Goal: Information Seeking & Learning: Understand process/instructions

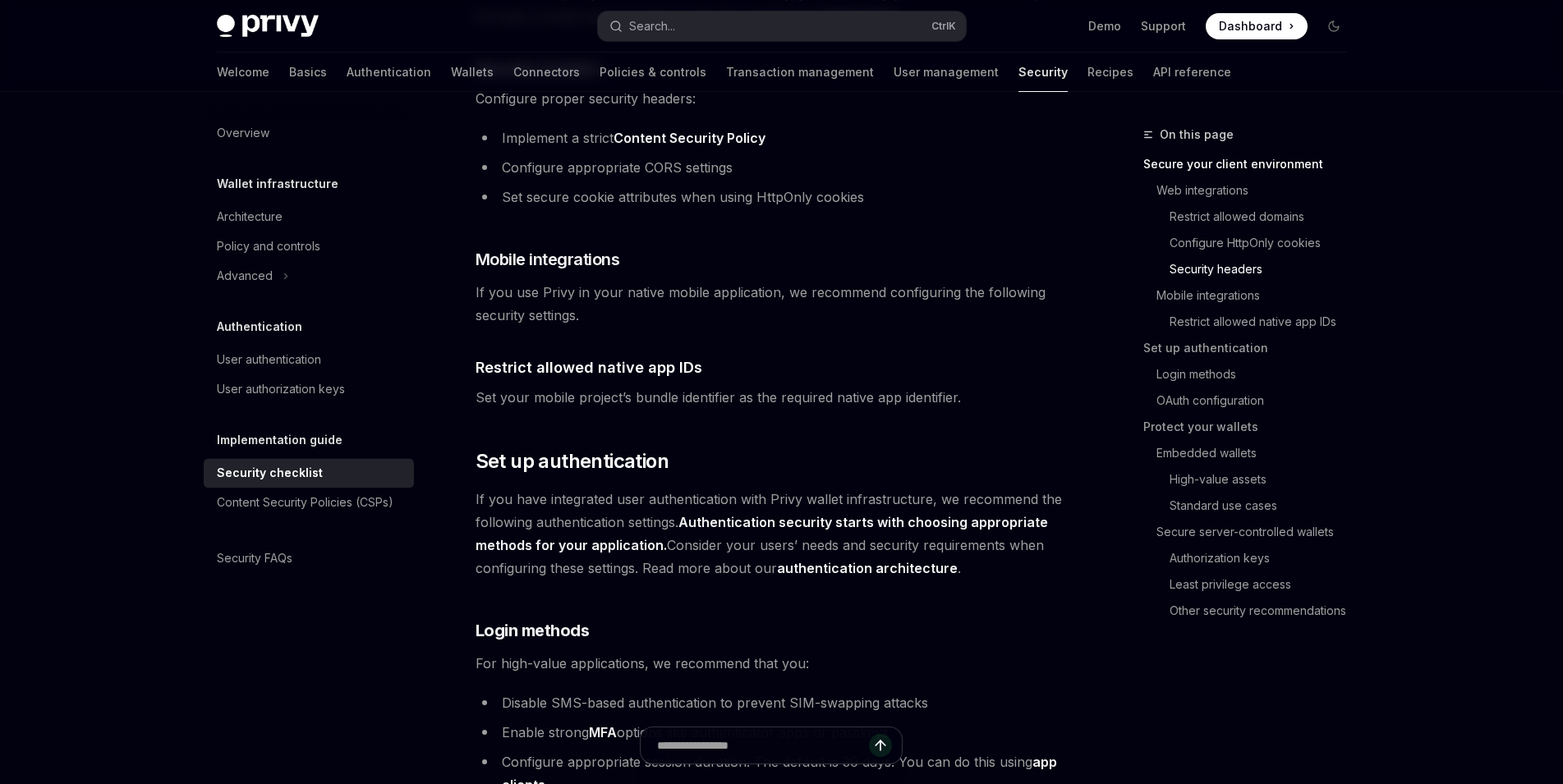
scroll to position [1001, 0]
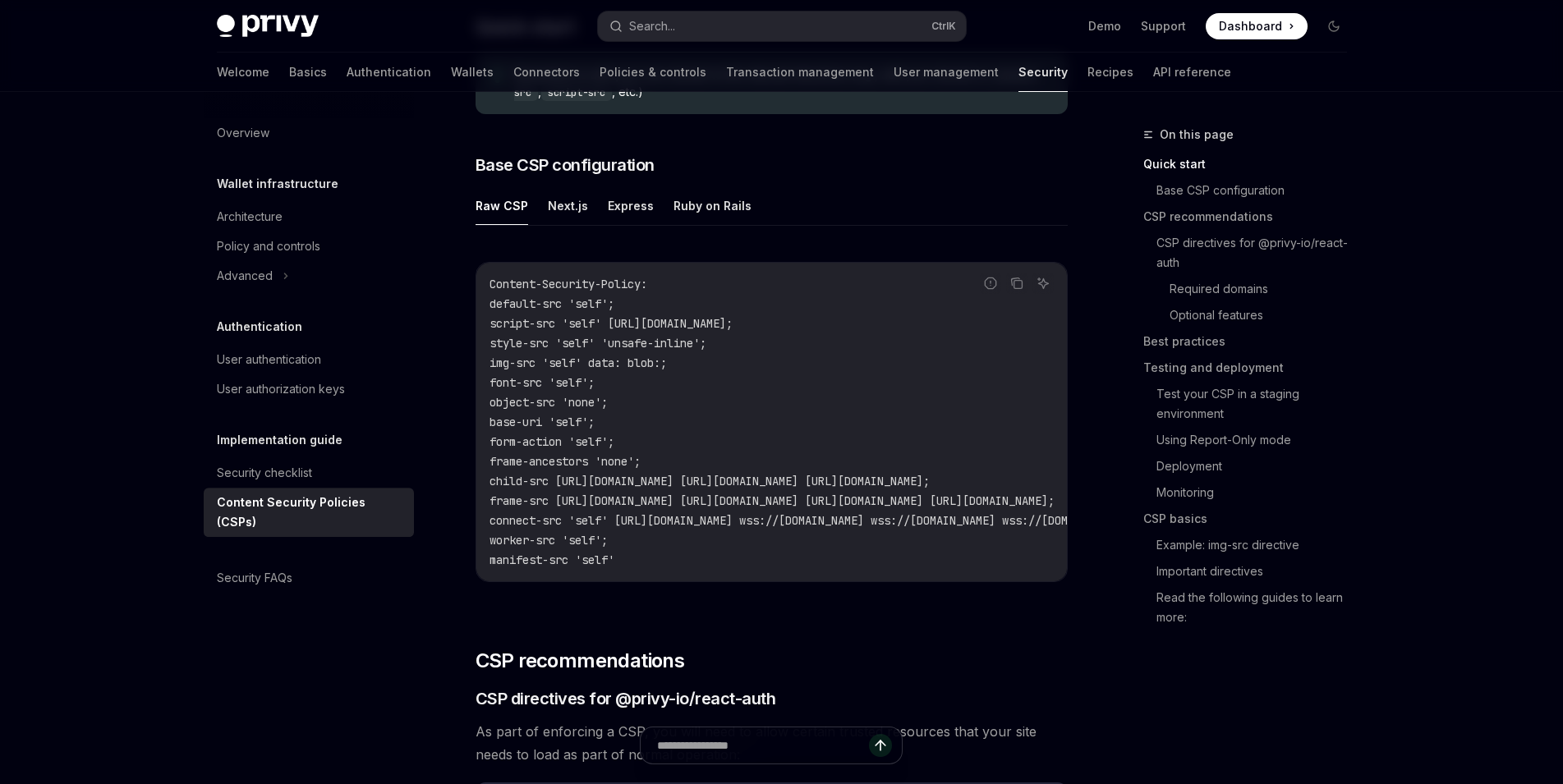
scroll to position [391, 0]
click at [582, 219] on button "Next.js" at bounding box center [568, 206] width 41 height 39
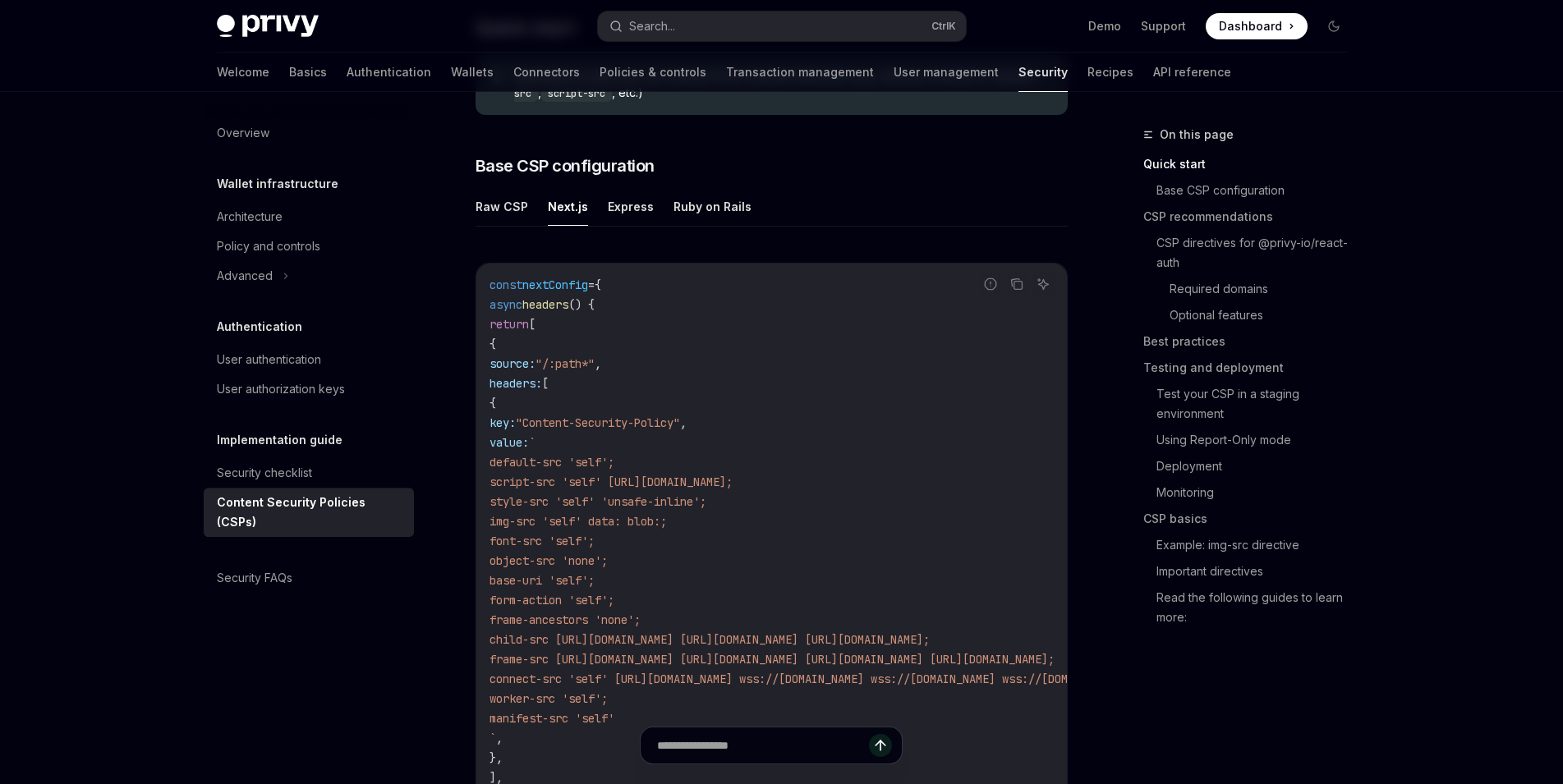
type textarea "*"
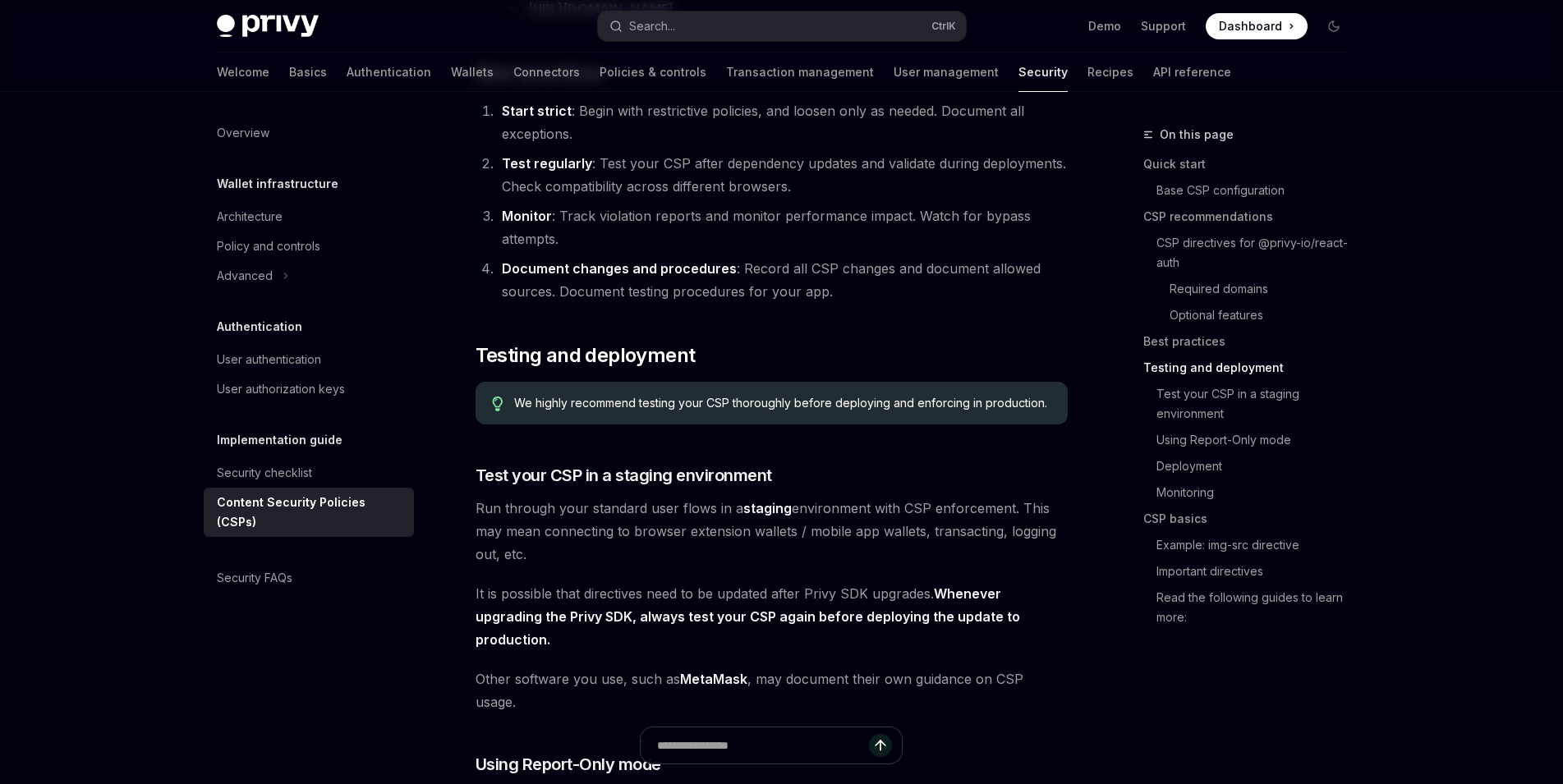
scroll to position [2642, 0]
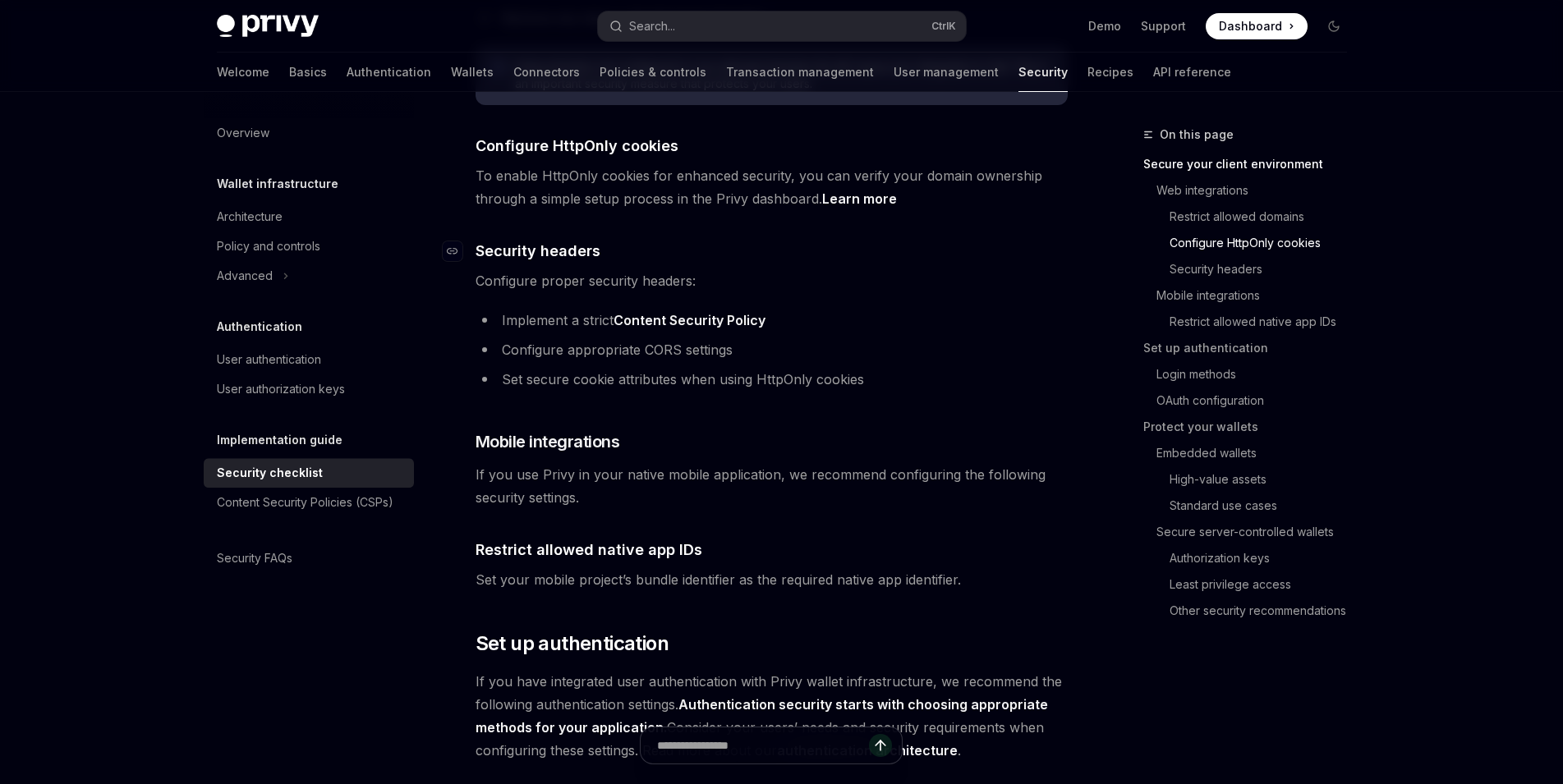
scroll to position [822, 0]
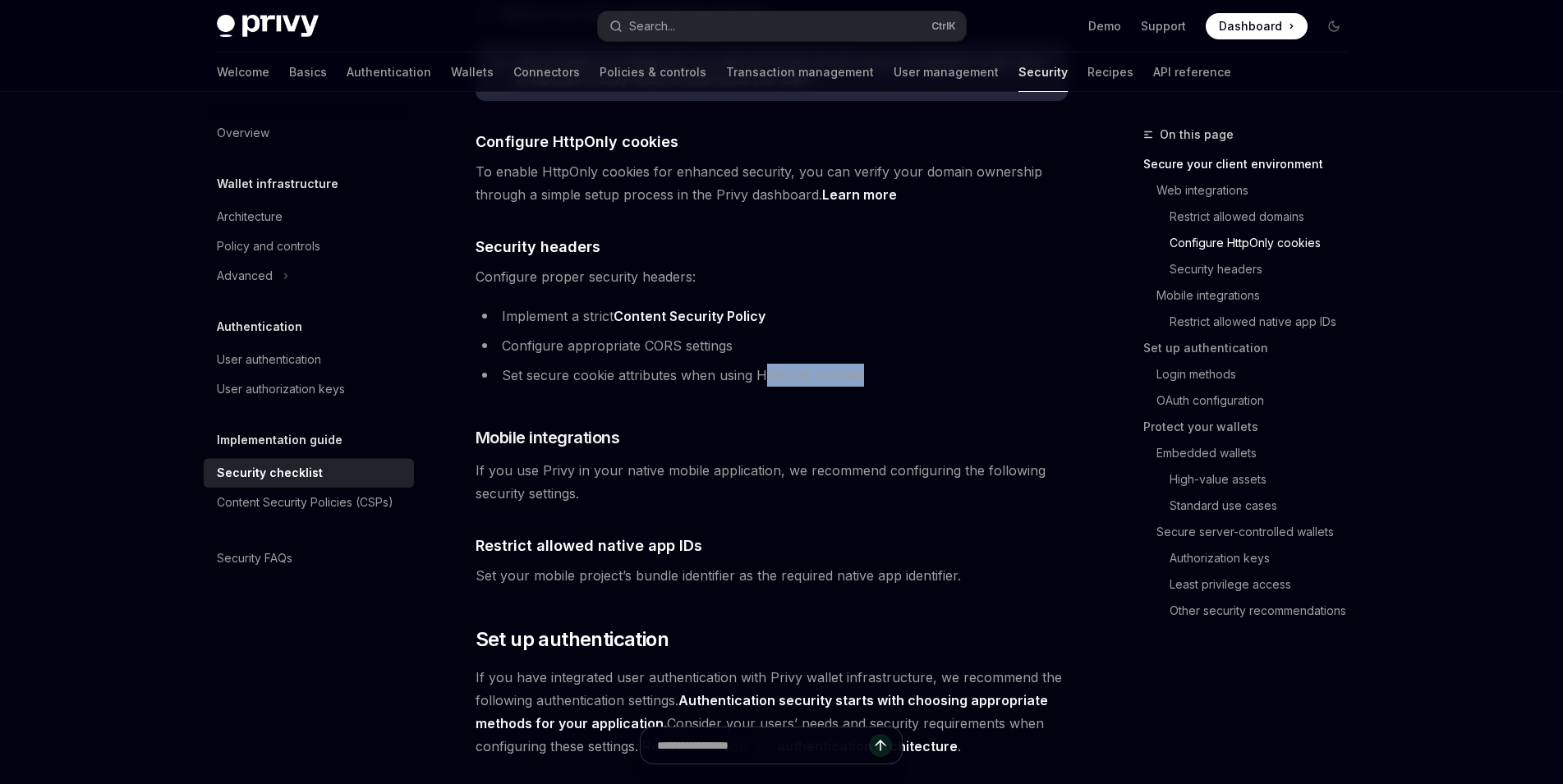
drag, startPoint x: 760, startPoint y: 355, endPoint x: 863, endPoint y: 352, distance: 103.0
click at [863, 364] on li "Set secure cookie attributes when using HttpOnly cookies" at bounding box center [772, 375] width 592 height 23
click at [661, 308] on link "Content Security Policy" at bounding box center [690, 316] width 152 height 17
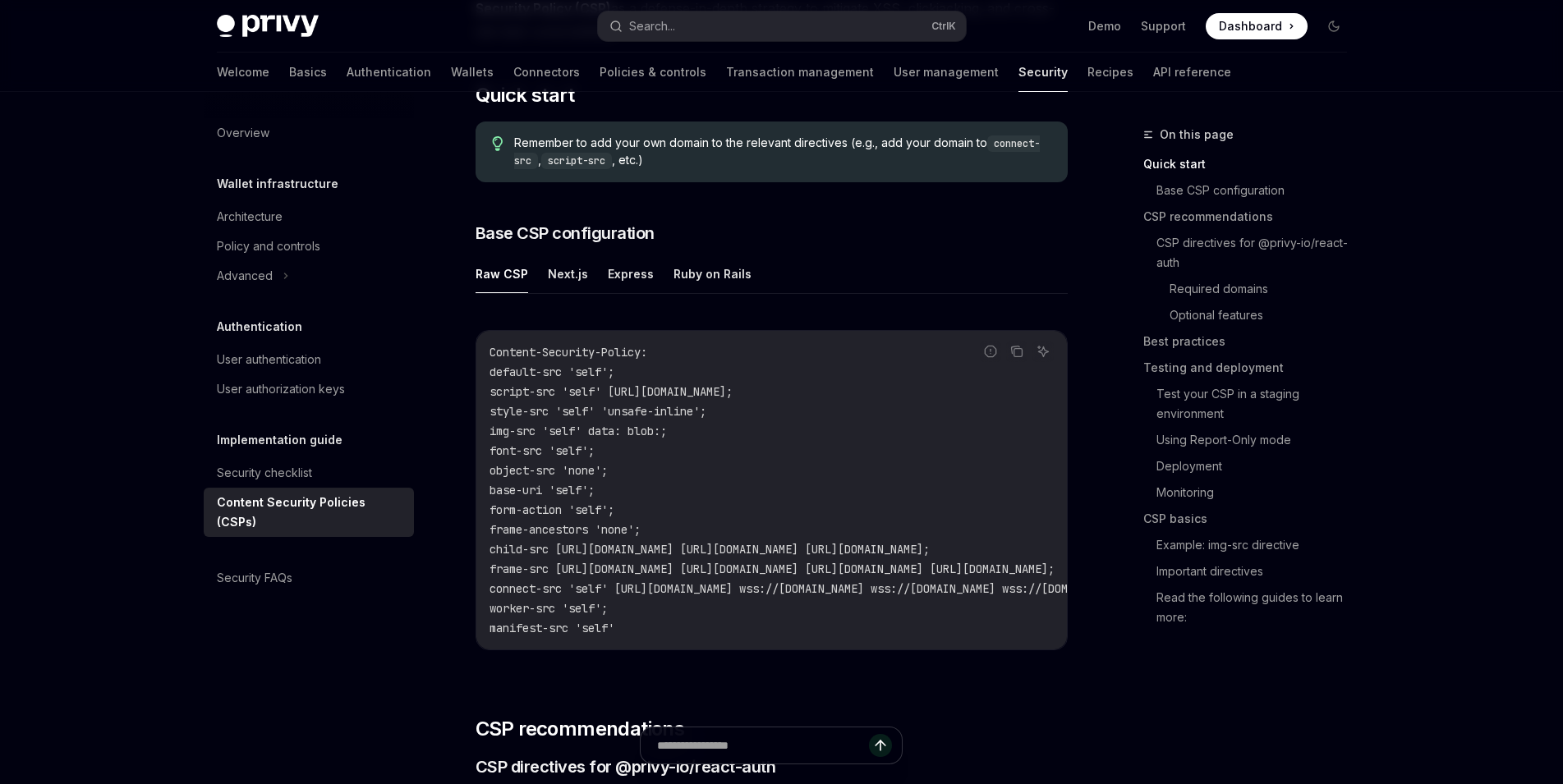
scroll to position [348, 0]
